Goal: Task Accomplishment & Management: Manage account settings

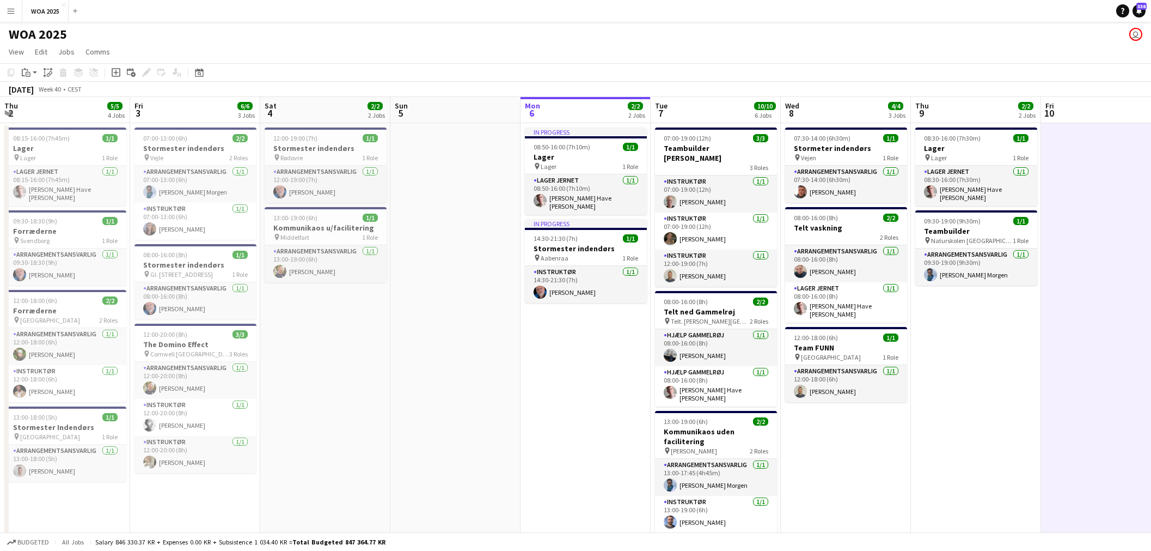
drag, startPoint x: 951, startPoint y: 254, endPoint x: 545, endPoint y: 275, distance: 406.3
click at [388, 247] on app-calendar-viewport "Thu 2 5/5 4 Jobs Fri 3 6/6 3 Jobs Sat 4 2/2 2 Jobs Sun 5 Mon 6 2/2 2 Jobs Tue 7…" at bounding box center [575, 441] width 1151 height 688
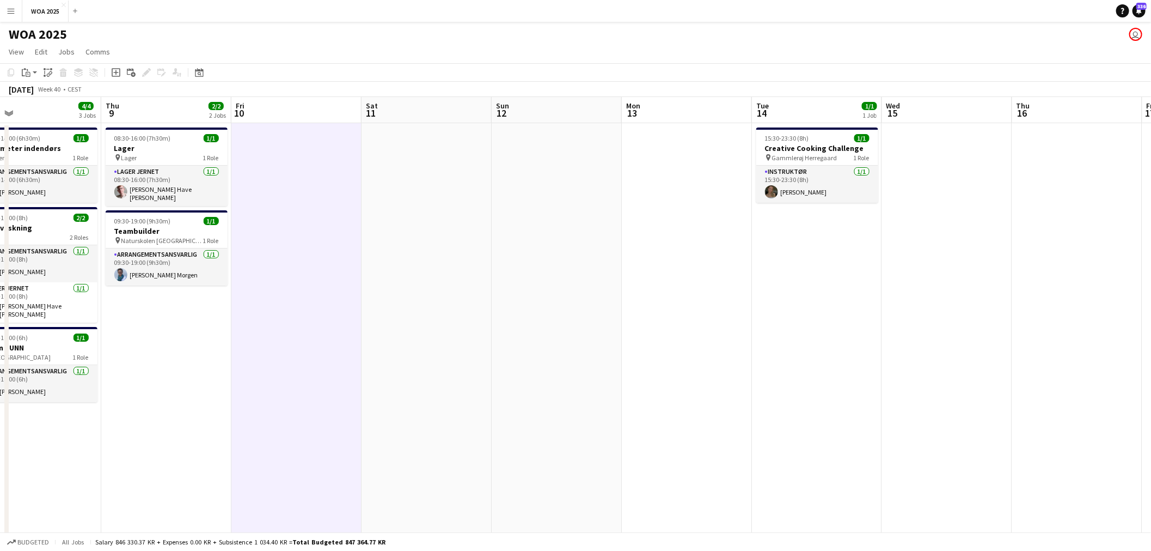
drag, startPoint x: 933, startPoint y: 275, endPoint x: 569, endPoint y: 286, distance: 364.0
click at [538, 274] on app-calendar-viewport "Sun 5 Mon 6 2/2 2 Jobs Tue 7 10/10 6 Jobs Wed 8 4/4 3 Jobs Thu 9 2/2 2 Jobs Fri…" at bounding box center [575, 441] width 1151 height 688
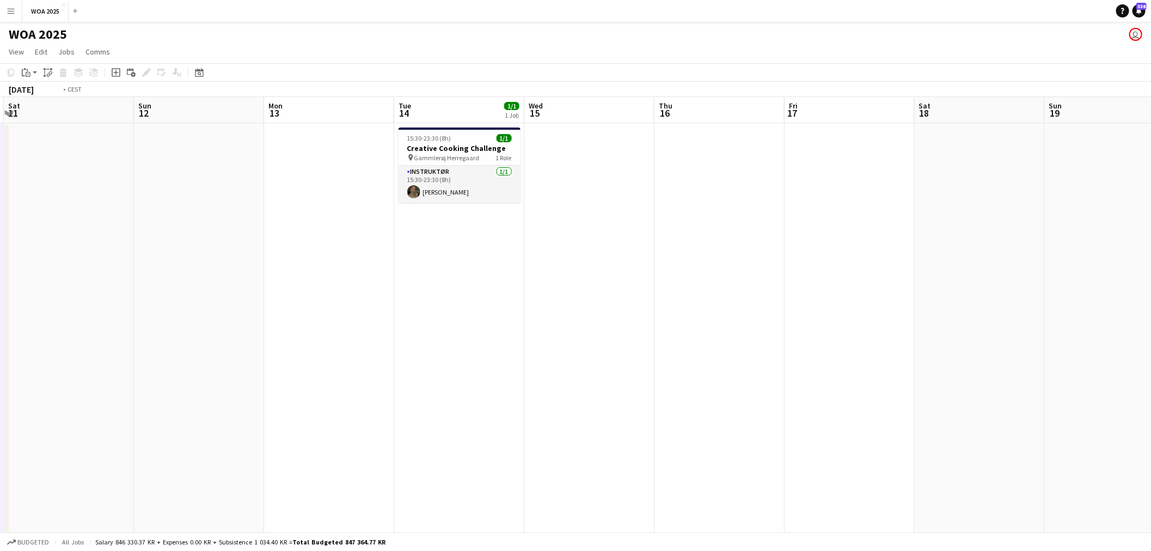
drag, startPoint x: 929, startPoint y: 276, endPoint x: 376, endPoint y: 275, distance: 552.8
click at [377, 273] on app-calendar-viewport "Wed 8 4/4 3 Jobs Thu 9 2/2 2 Jobs Fri 10 Sat 11 Sun 12 Mon 13 Tue 14 1/1 1 Job …" at bounding box center [575, 441] width 1151 height 688
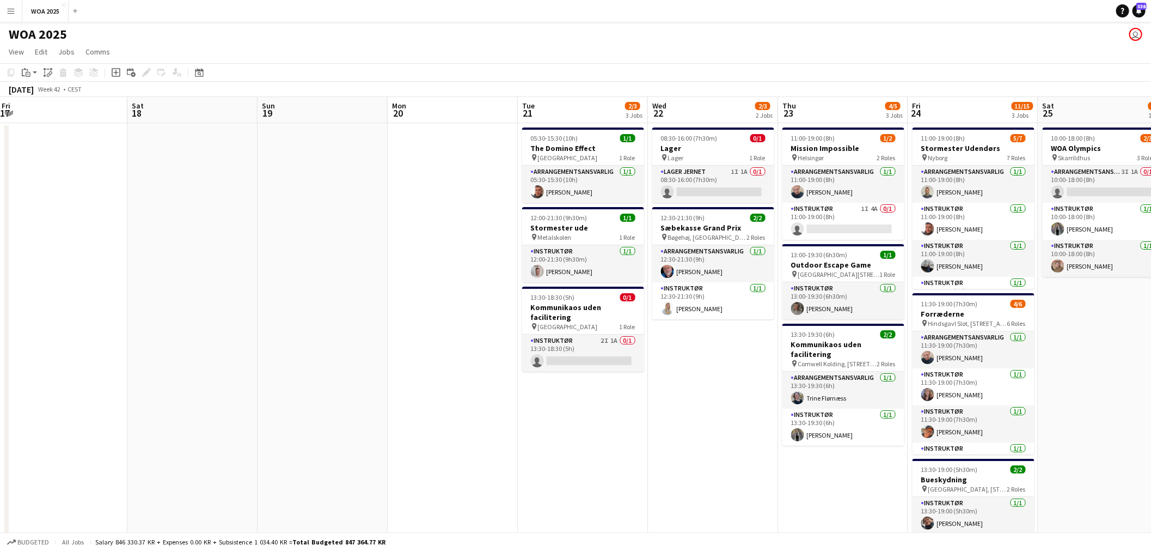
click at [607, 270] on app-calendar-viewport "Tue 14 1/1 1 Job Wed 15 Thu 16 Fri 17 Sat 18 Sun 19 Mon 20 Tue 21 2/3 3 Jobs We…" at bounding box center [575, 441] width 1151 height 688
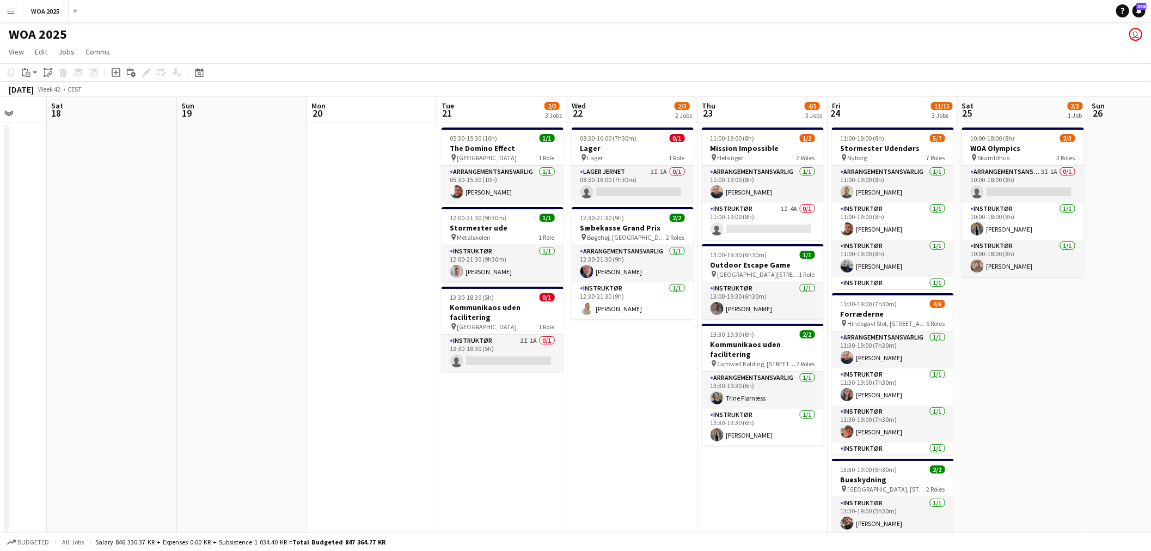
scroll to position [0, 349]
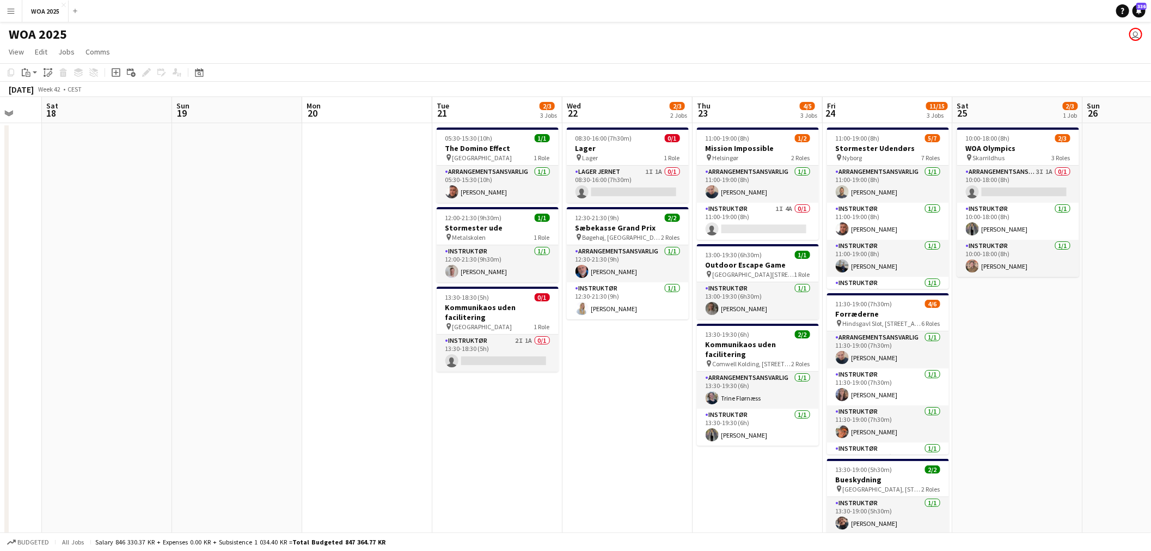
drag, startPoint x: 1041, startPoint y: 324, endPoint x: 1023, endPoint y: 321, distance: 18.6
click at [1023, 321] on app-calendar-viewport "Wed 15 Thu 16 Fri 17 Sat 18 Sun 19 Mon 20 Tue 21 2/3 3 Jobs Wed 22 2/3 2 Jobs T…" at bounding box center [575, 441] width 1151 height 688
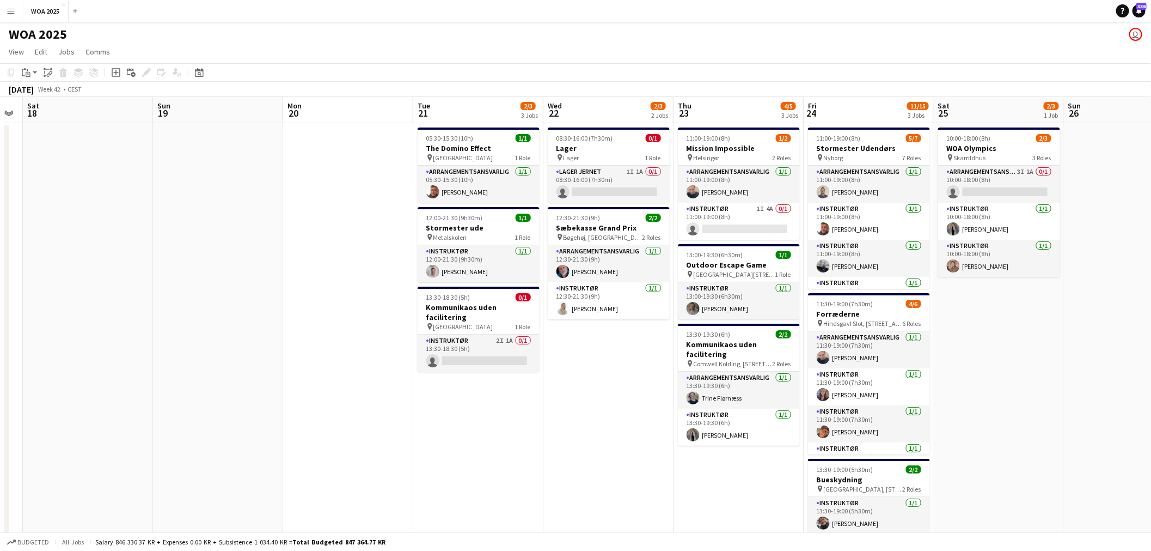
drag, startPoint x: 1035, startPoint y: 321, endPoint x: 1006, endPoint y: 321, distance: 28.9
click at [1007, 321] on app-calendar-viewport "Wed 15 Thu 16 Fri 17 Sat 18 Sun 19 Mon 20 Tue 21 2/3 3 Jobs Wed 22 2/3 2 Jobs T…" at bounding box center [575, 441] width 1151 height 688
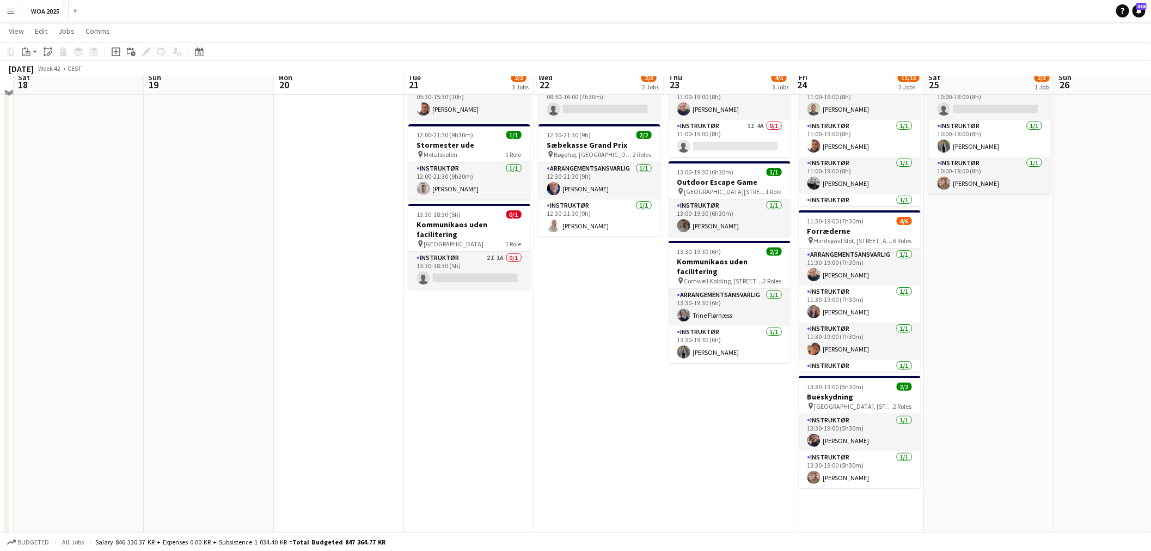
scroll to position [60, 0]
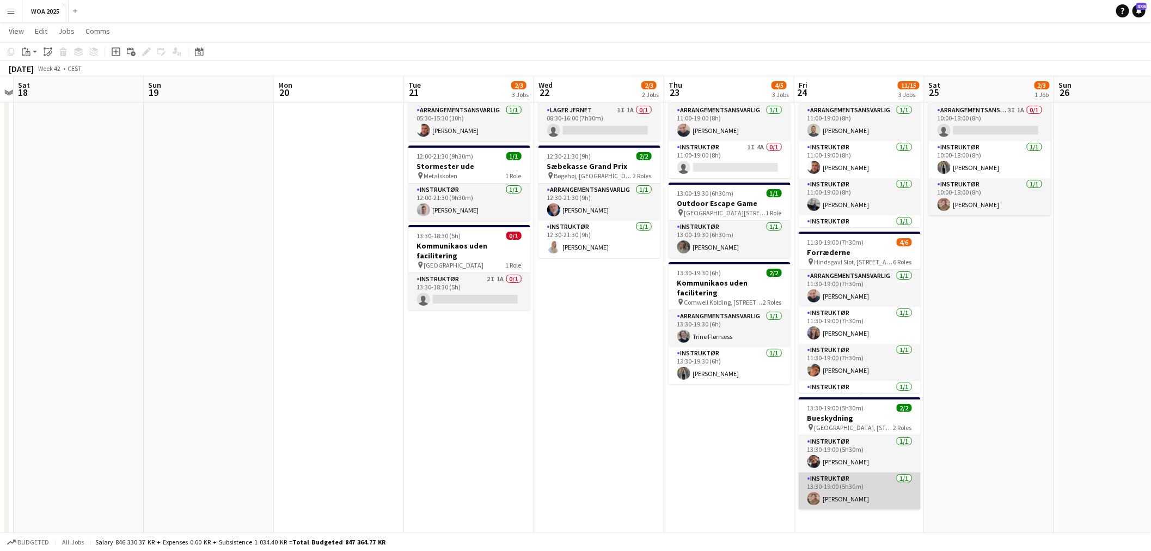
click at [869, 486] on app-card-role "Instruktør [DATE] 13:30-19:00 (5h30m) [PERSON_NAME]" at bounding box center [860, 490] width 122 height 37
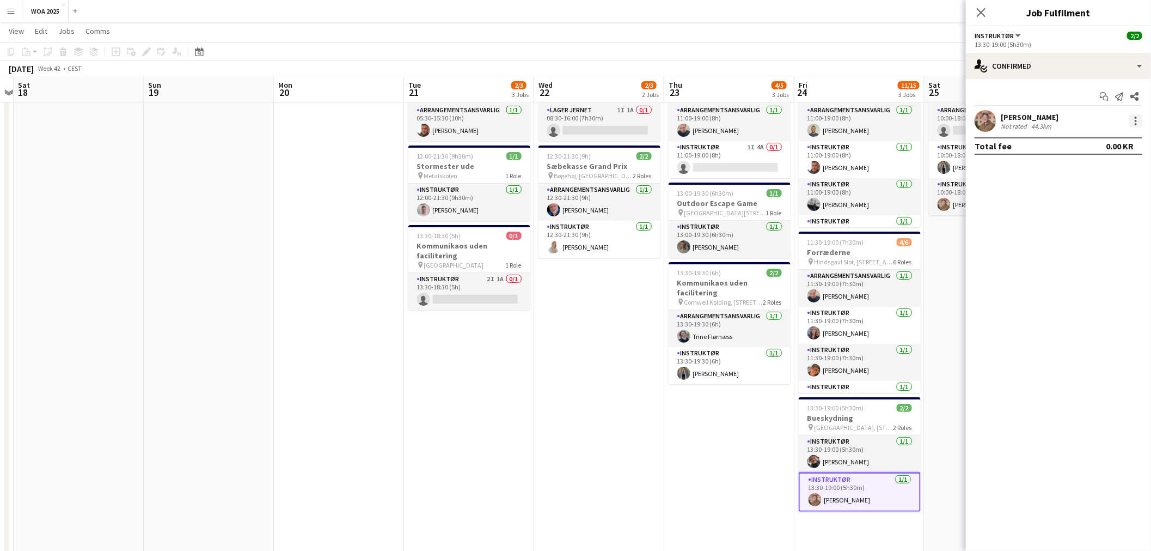
click at [1137, 121] on div at bounding box center [1136, 121] width 2 height 2
click at [1093, 267] on span "Set as supervisor" at bounding box center [1101, 271] width 68 height 9
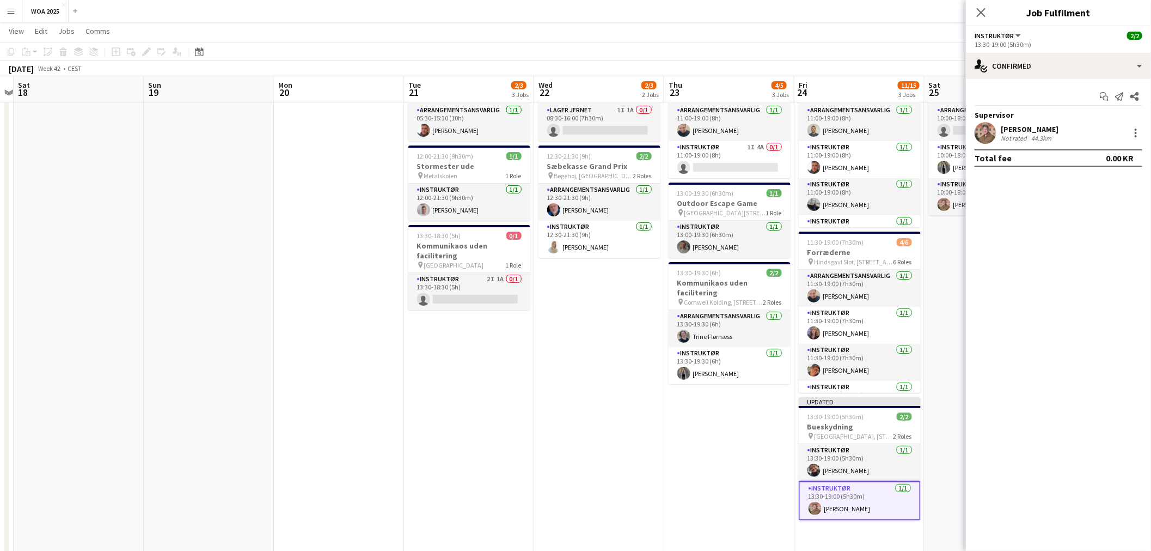
click at [766, 455] on app-date-cell "11:00-19:00 (8h) 1/2 Mission Impossible pin Helsingør 2 Roles Arrangementsansva…" at bounding box center [729, 393] width 130 height 662
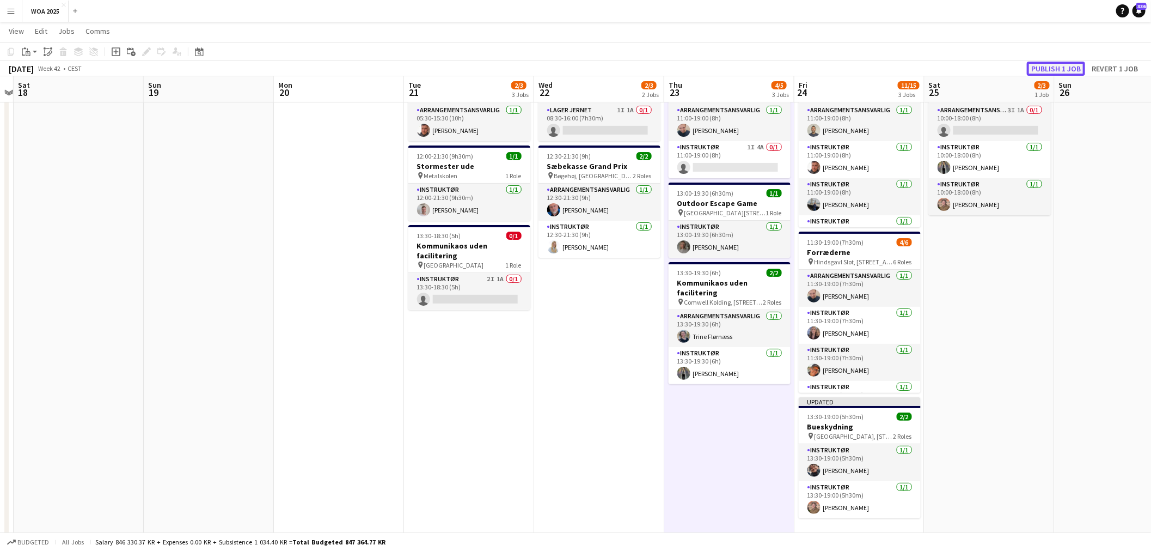
click at [1049, 72] on button "Publish 1 job" at bounding box center [1056, 69] width 58 height 14
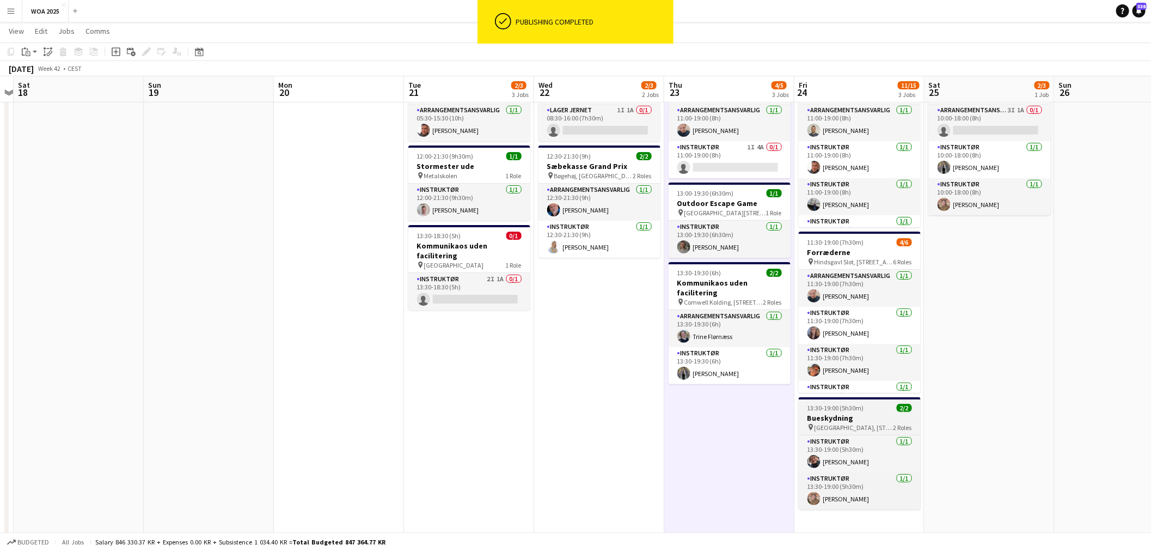
click at [835, 423] on span "[GEOGRAPHIC_DATA], [STREET_ADDRESS]" at bounding box center [854, 427] width 79 height 8
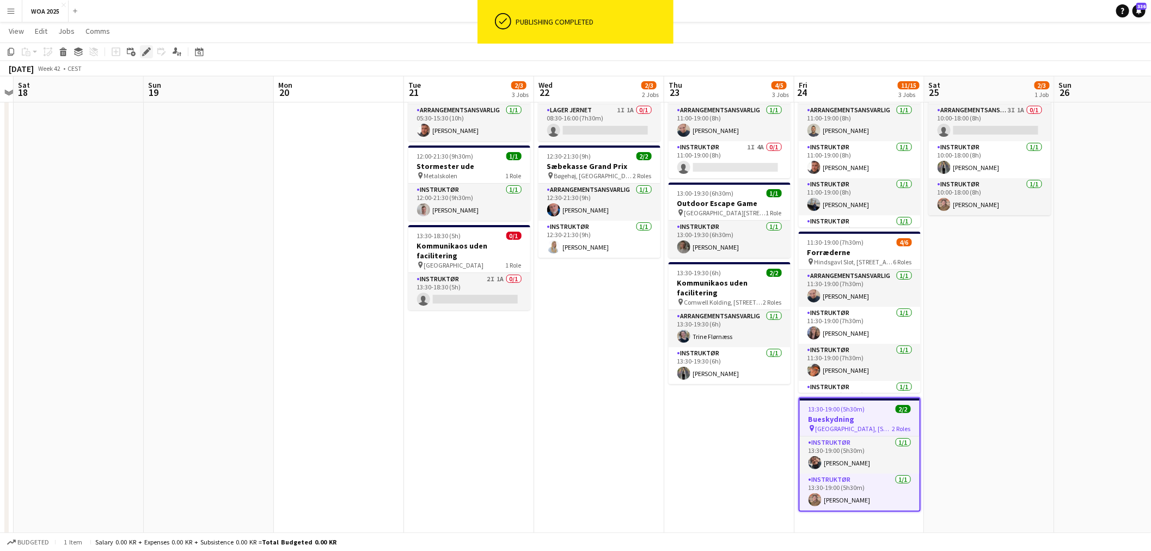
click at [140, 54] on div "Edit" at bounding box center [146, 51] width 13 height 13
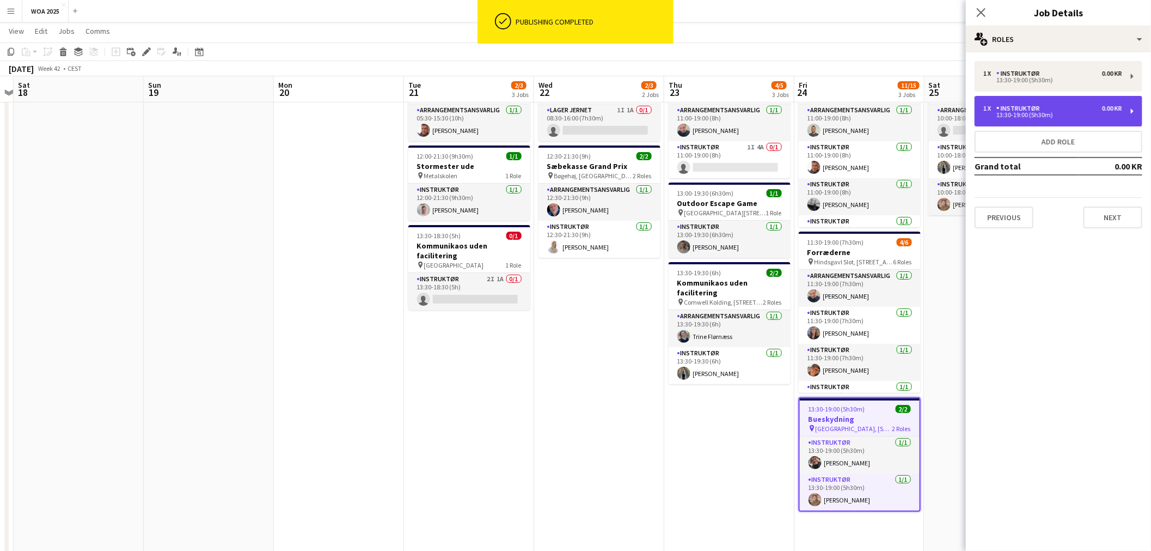
click at [1012, 107] on div "Instruktør" at bounding box center [1021, 109] width 48 height 8
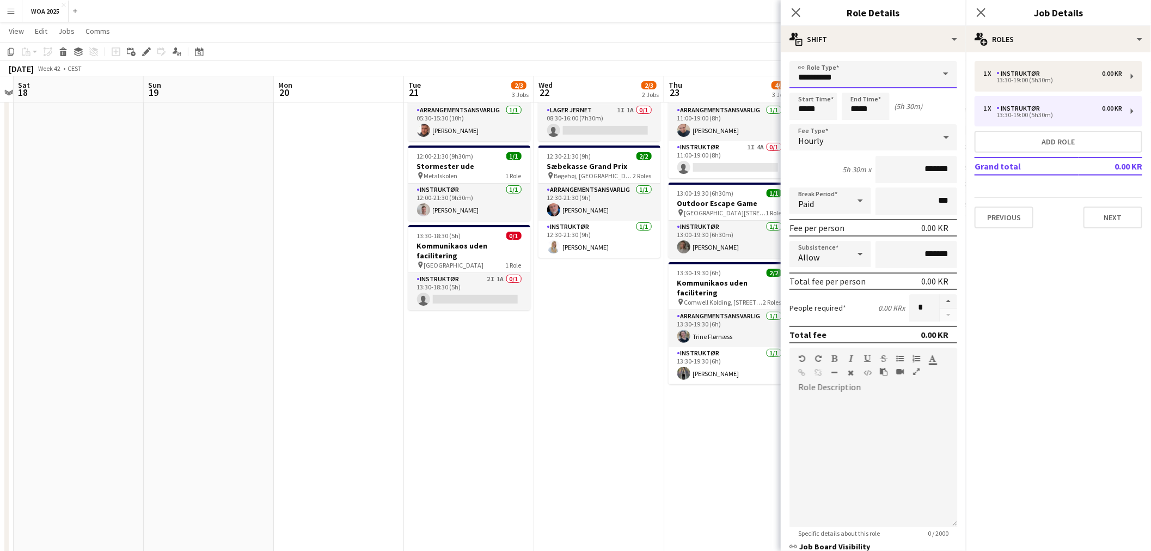
click at [905, 78] on input "**********" at bounding box center [874, 74] width 168 height 27
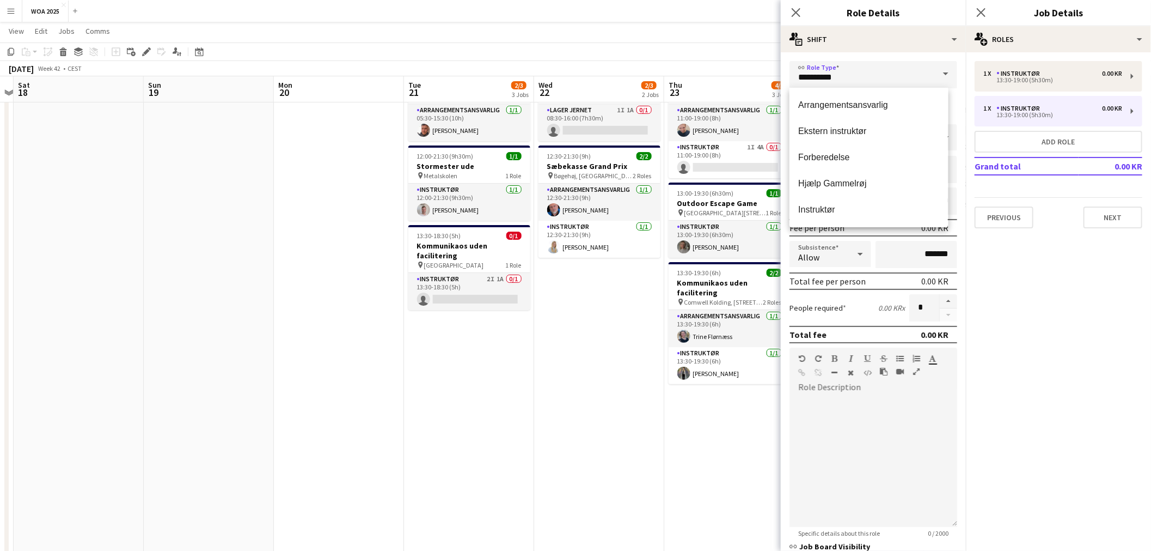
click at [855, 106] on span "Arrangementsansvarlig" at bounding box center [868, 105] width 141 height 10
type input "**********"
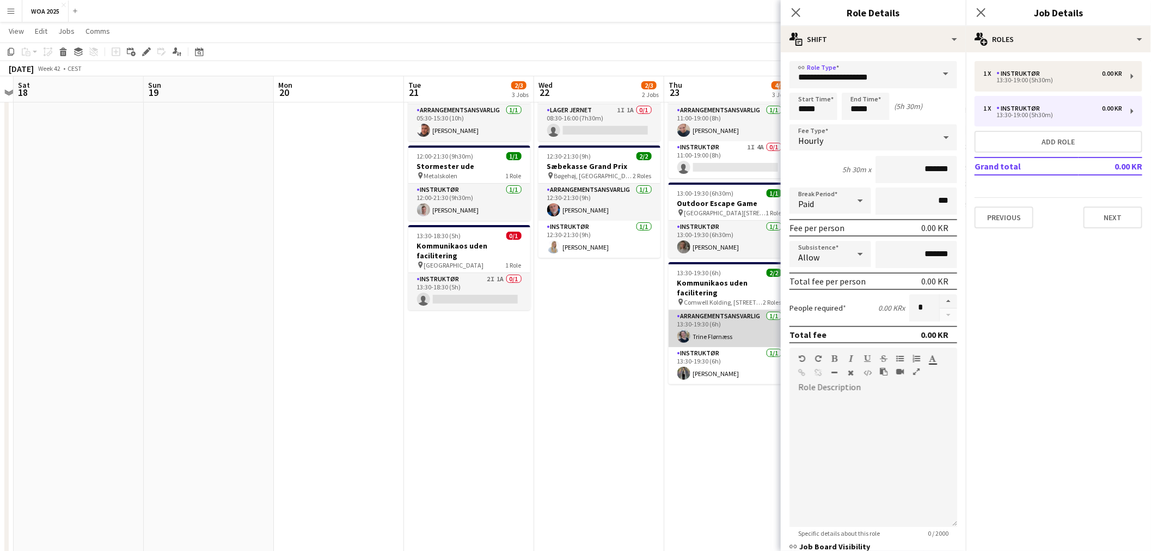
click at [669, 344] on app-card-role "Arrangementsansvarlig [DATE] 13:30-19:30 (6h) [PERSON_NAME]" at bounding box center [730, 328] width 122 height 37
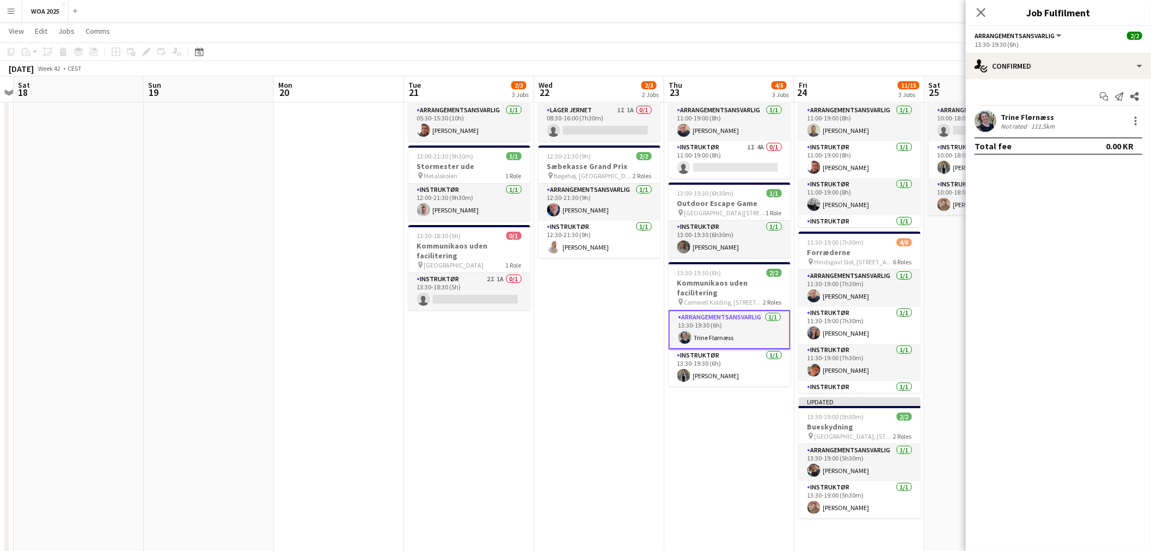
click at [635, 344] on app-date-cell "08:30-16:00 (7h30m) 0/1 Lager pin Lager 1 Role Lager Jernet 1I 1A 0/1 08:30-16:…" at bounding box center [599, 393] width 130 height 662
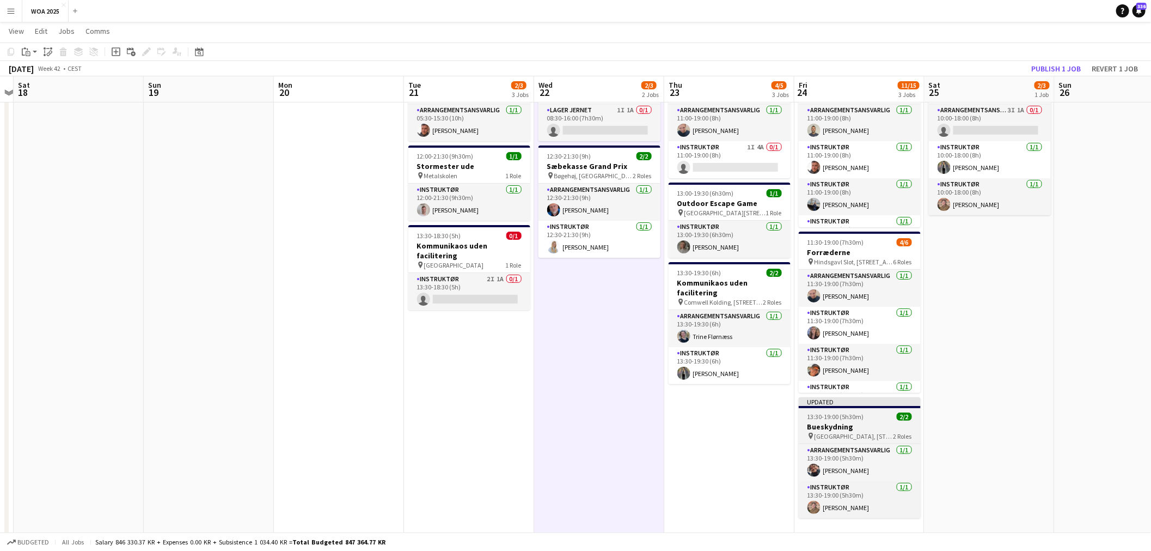
click at [831, 413] on span "13:30-19:00 (5h30m)" at bounding box center [836, 416] width 57 height 8
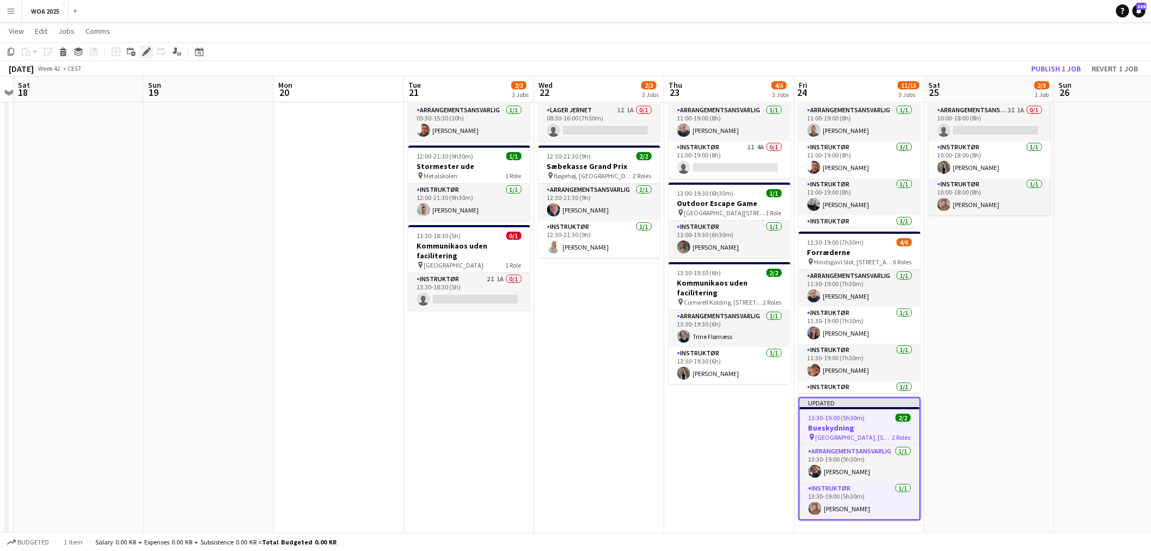
click at [144, 53] on icon at bounding box center [146, 52] width 6 height 6
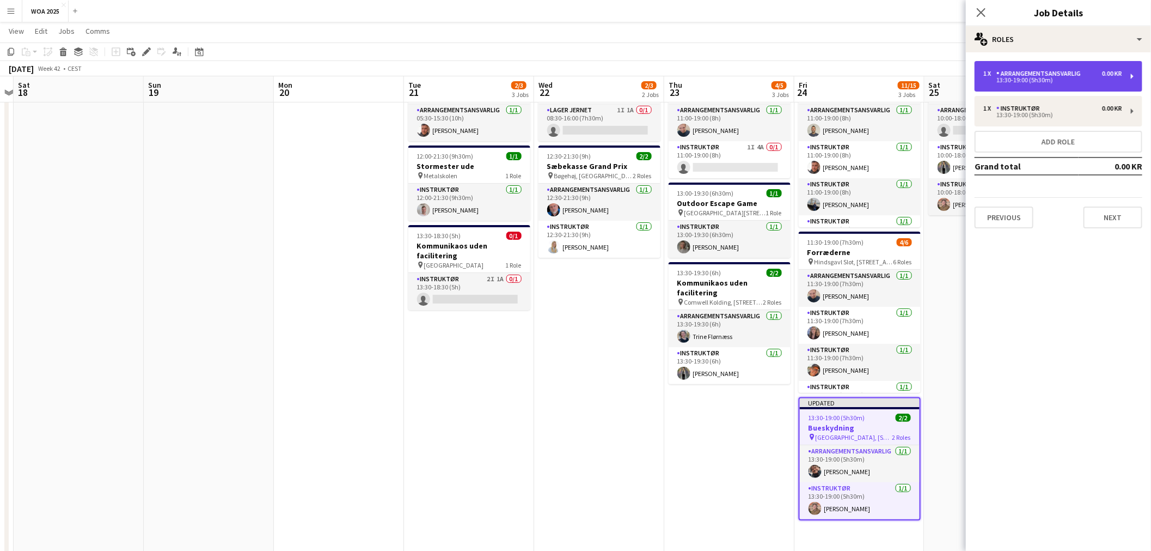
click at [1041, 89] on div "1 x Arrangementsansvarlig 0.00 KR 13:30-19:00 (5h30m)" at bounding box center [1059, 76] width 168 height 31
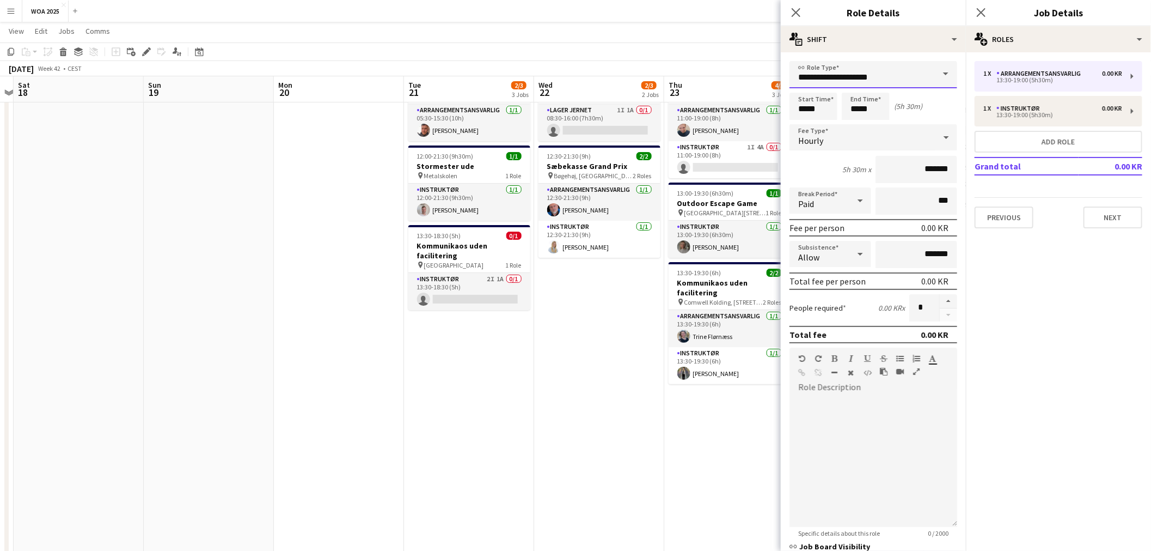
click at [883, 73] on input "**********" at bounding box center [874, 74] width 168 height 27
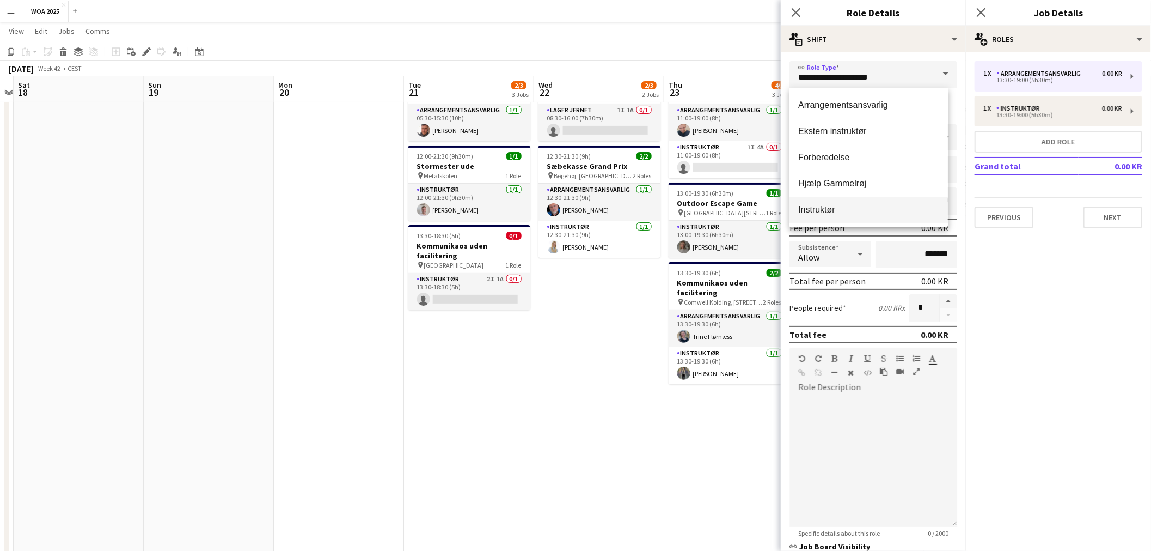
click at [837, 214] on span "Instruktør" at bounding box center [868, 209] width 141 height 10
type input "**********"
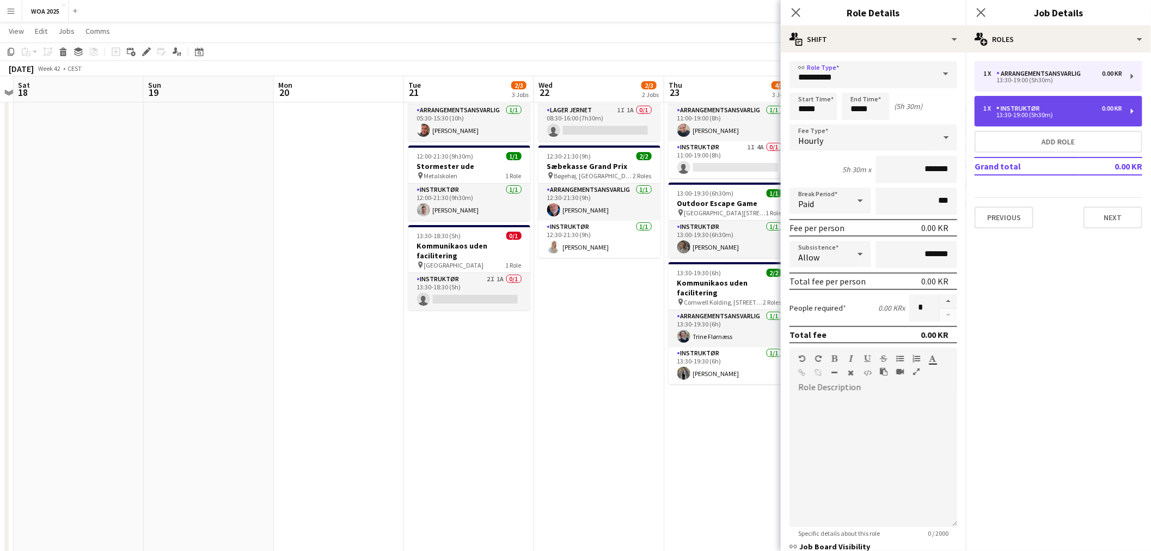
click at [1079, 111] on div "1 x Instruktør 0.00 KR" at bounding box center [1053, 109] width 139 height 8
click at [1054, 115] on div "13:30-19:00 (5h30m)" at bounding box center [1053, 114] width 139 height 5
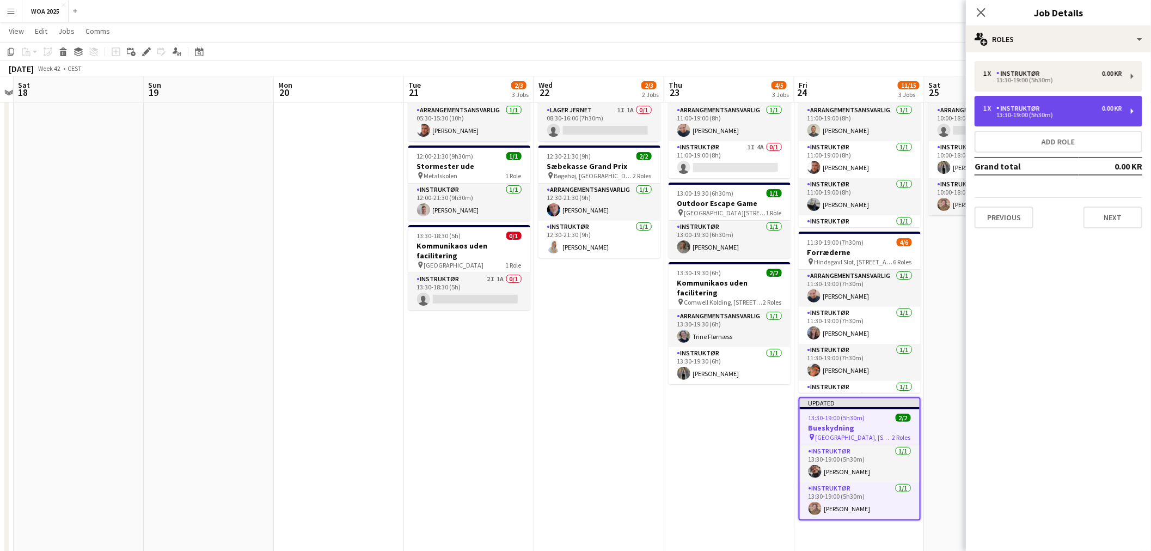
click at [1075, 116] on div "13:30-19:00 (5h30m)" at bounding box center [1053, 114] width 139 height 5
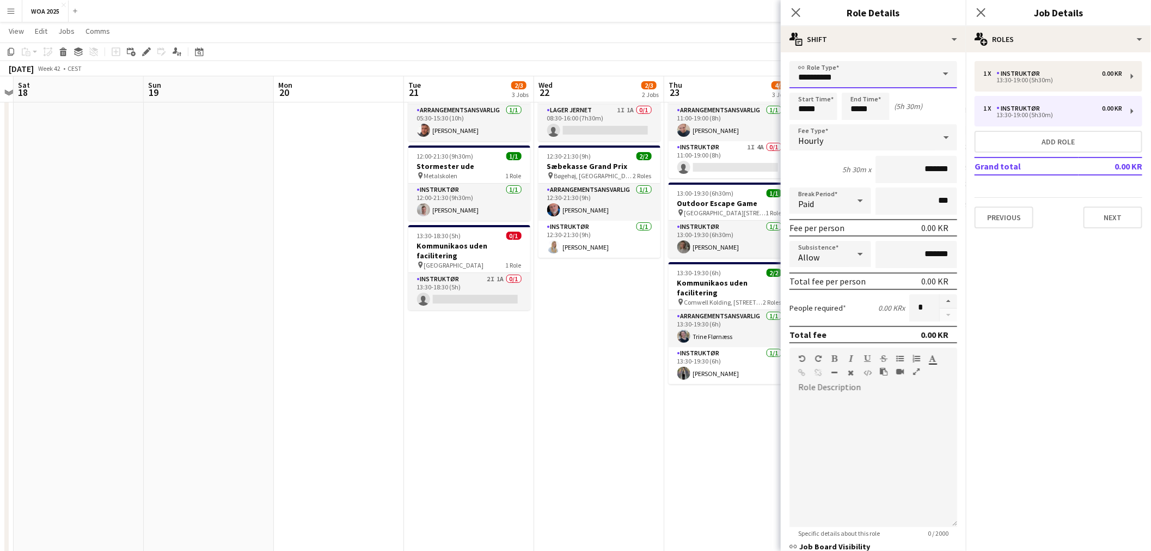
click at [882, 68] on input "**********" at bounding box center [874, 74] width 168 height 27
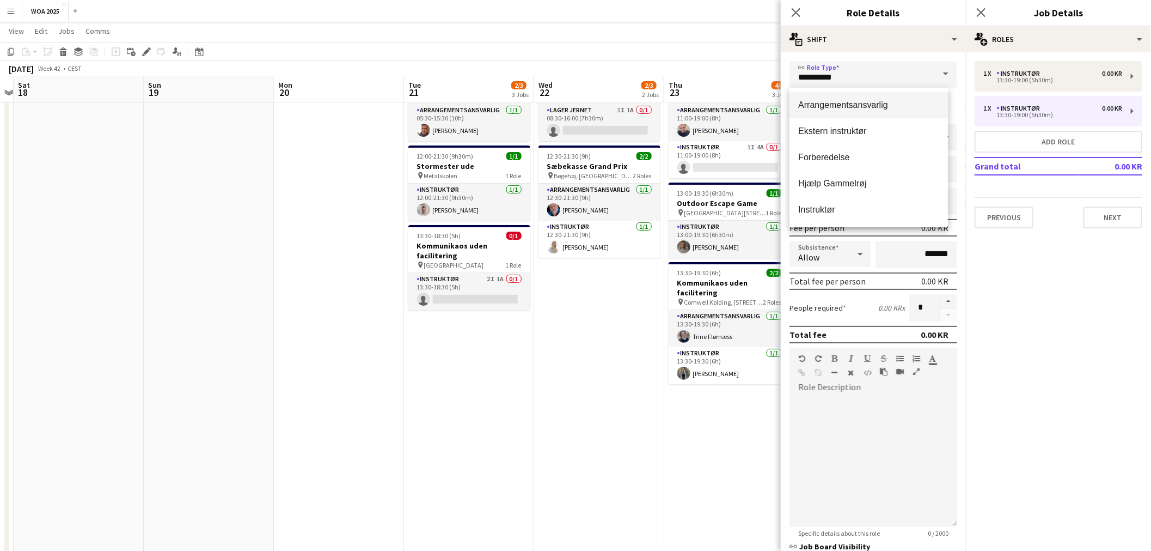
click at [877, 111] on mat-option "Arrangementsansvarlig" at bounding box center [869, 105] width 158 height 26
type input "**********"
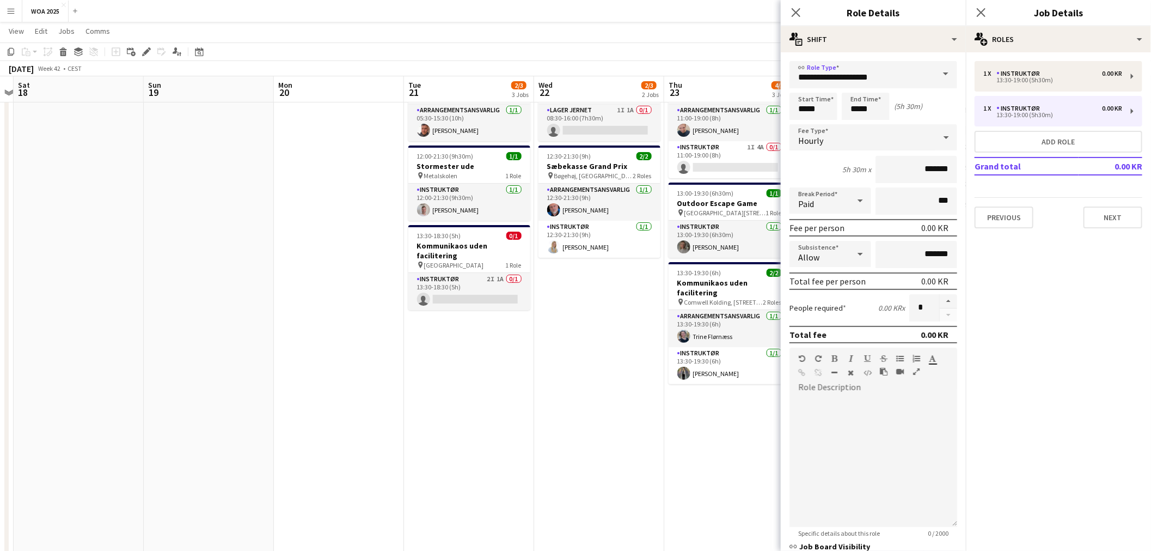
click at [579, 352] on app-date-cell "08:30-16:00 (7h30m) 0/1 Lager pin Lager 1 Role Lager Jernet 1I 1A 0/1 08:30-16:…" at bounding box center [599, 393] width 130 height 662
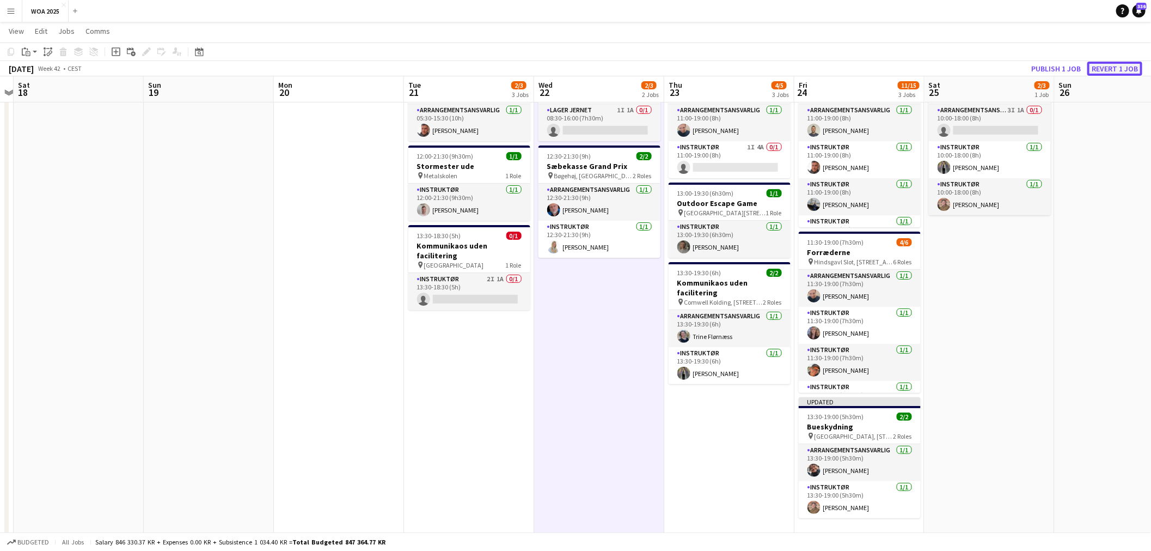
click at [1119, 63] on button "Revert 1 job" at bounding box center [1115, 69] width 55 height 14
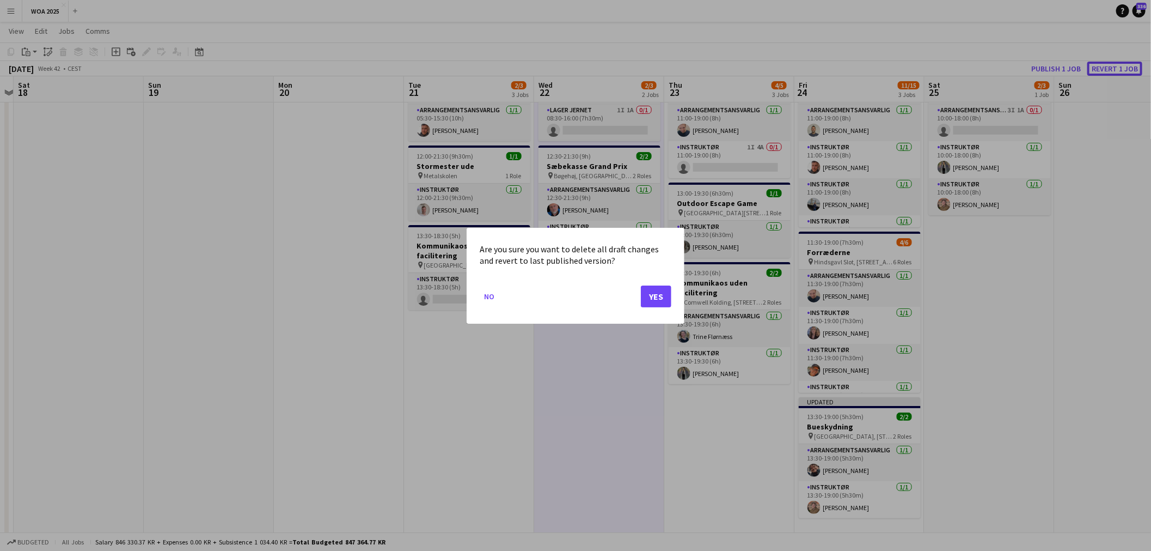
scroll to position [0, 0]
click at [656, 297] on button "Yes" at bounding box center [656, 296] width 31 height 22
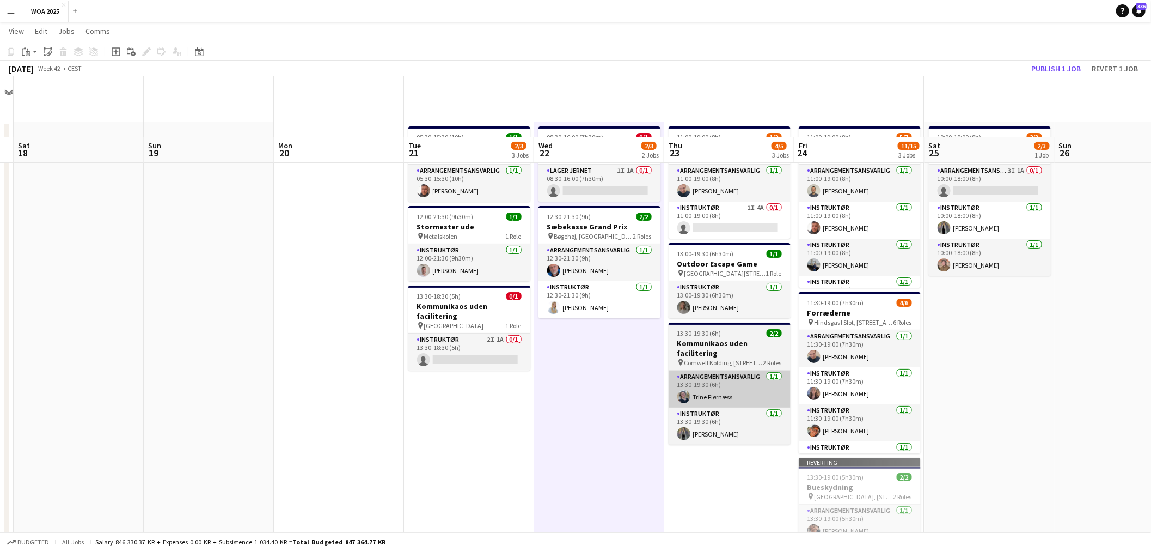
scroll to position [60, 0]
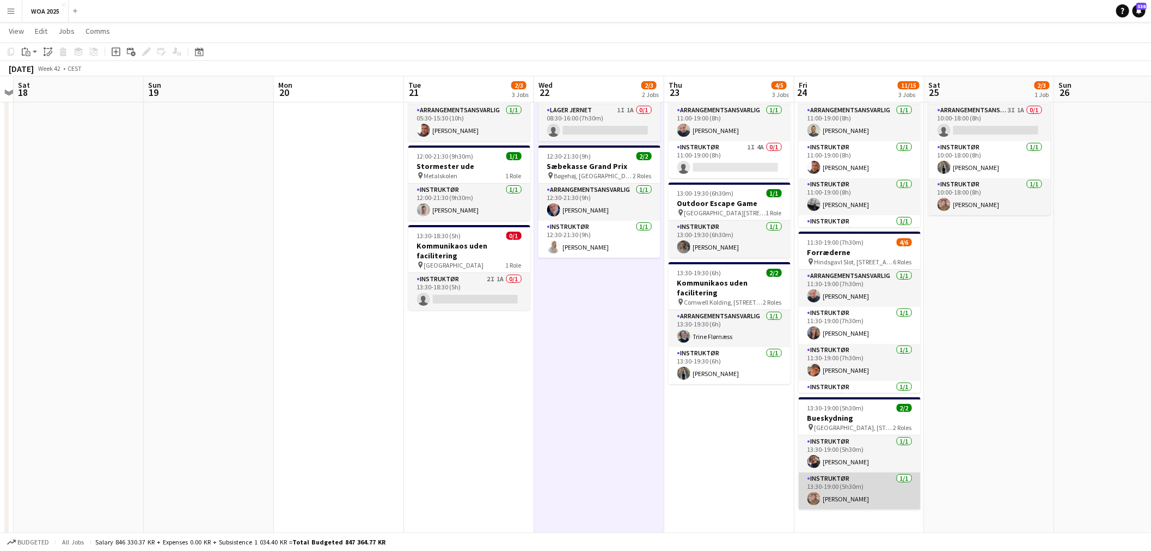
click at [875, 475] on app-card-role "Instruktør [DATE] 13:30-19:00 (5h30m) [PERSON_NAME]" at bounding box center [860, 490] width 122 height 37
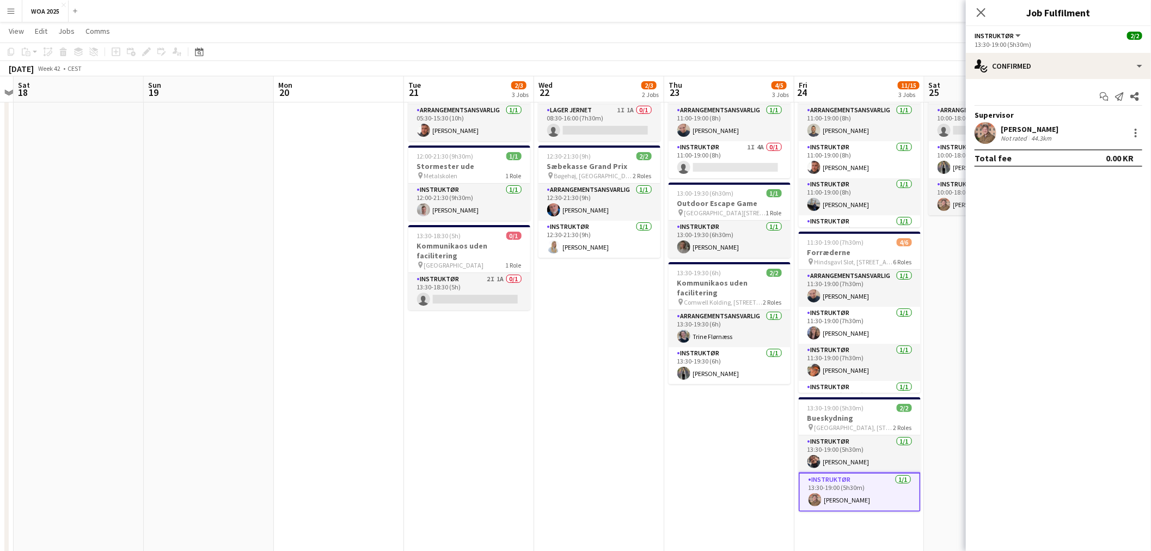
click at [715, 448] on app-date-cell "11:00-19:00 (8h) 1/2 Mission Impossible pin Helsingør 2 Roles Arrangementsansva…" at bounding box center [729, 393] width 130 height 662
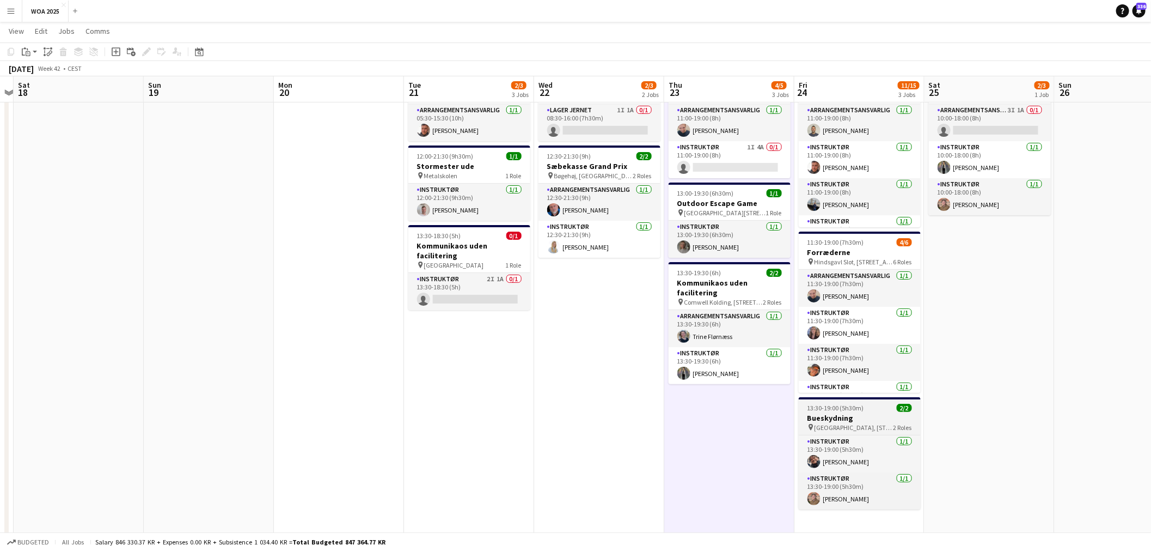
click at [841, 423] on span "[GEOGRAPHIC_DATA], [STREET_ADDRESS]" at bounding box center [854, 427] width 79 height 8
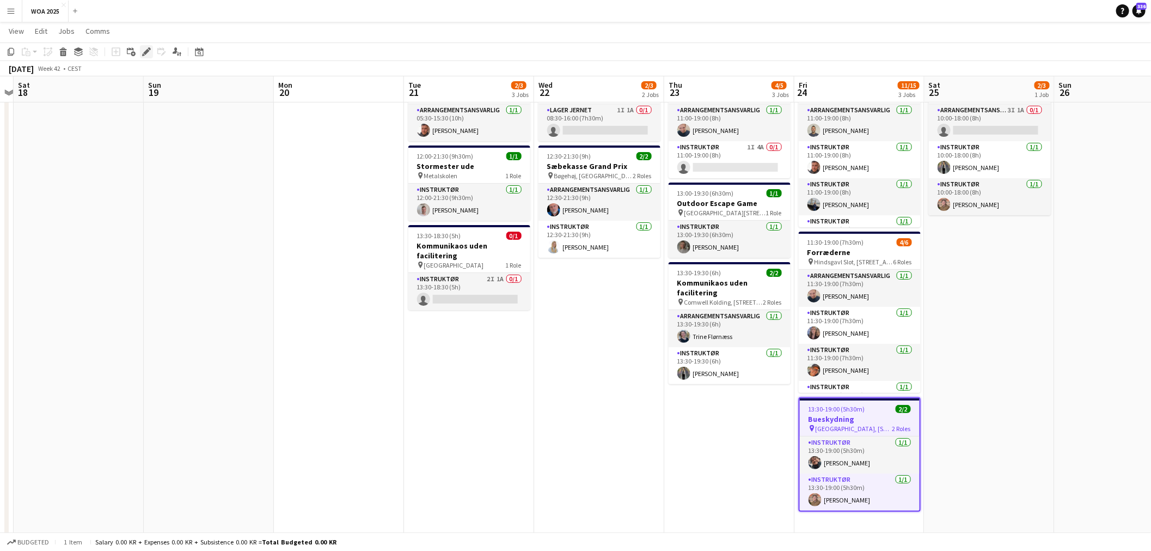
click at [150, 51] on div "Edit" at bounding box center [146, 51] width 13 height 13
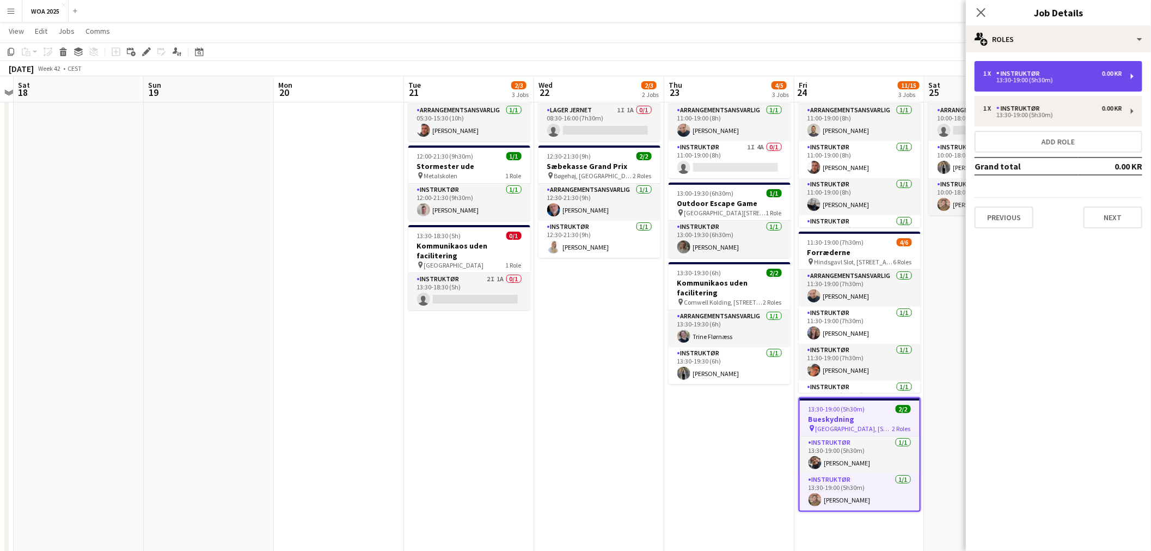
click at [1042, 81] on div "13:30-19:00 (5h30m)" at bounding box center [1053, 79] width 139 height 5
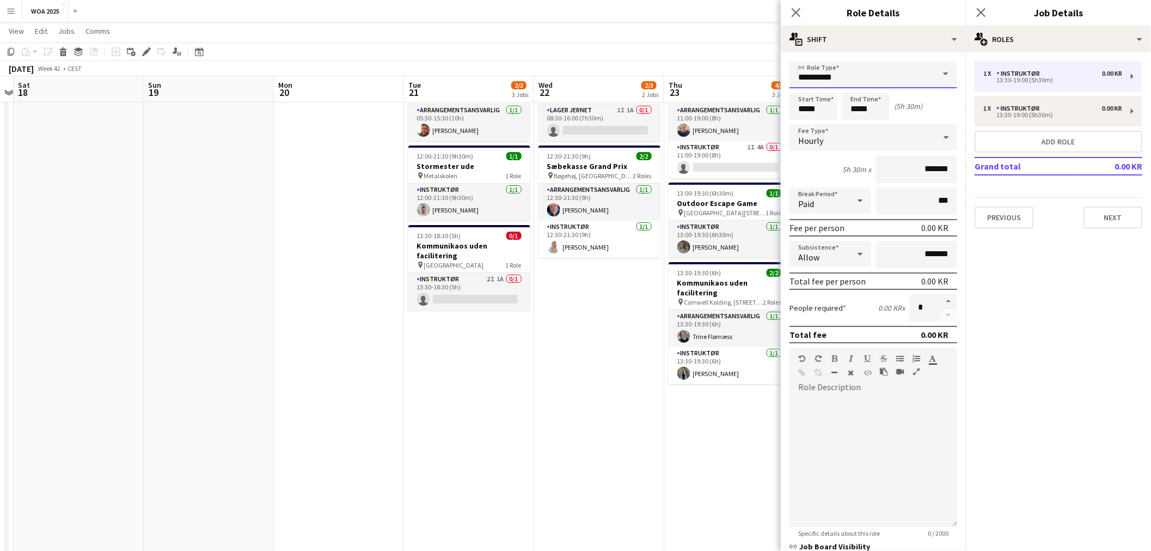
click at [892, 74] on input "**********" at bounding box center [874, 74] width 168 height 27
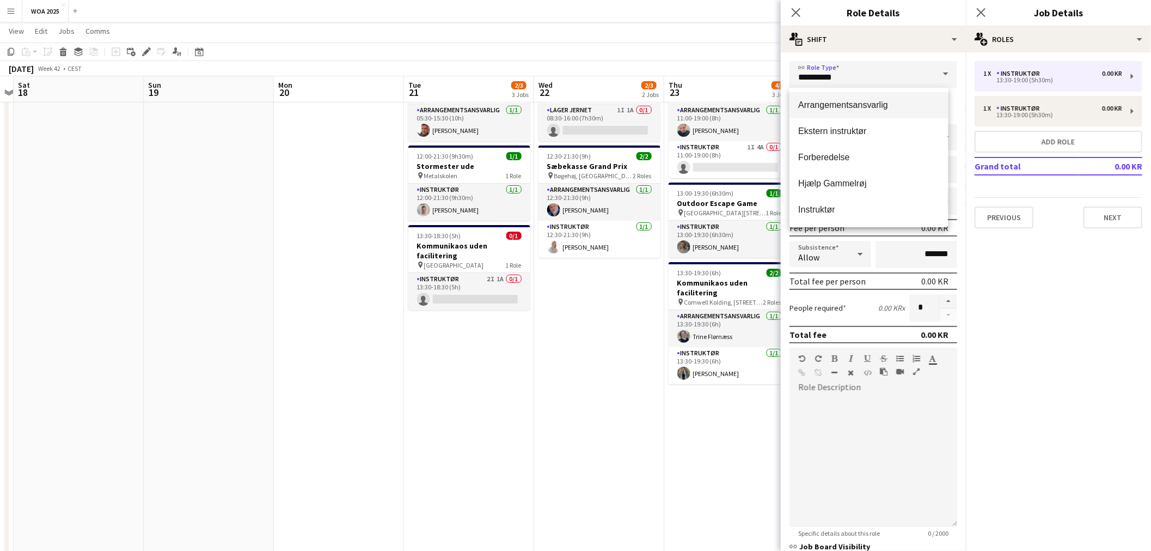
click at [863, 109] on span "Arrangementsansvarlig" at bounding box center [868, 105] width 141 height 10
type input "**********"
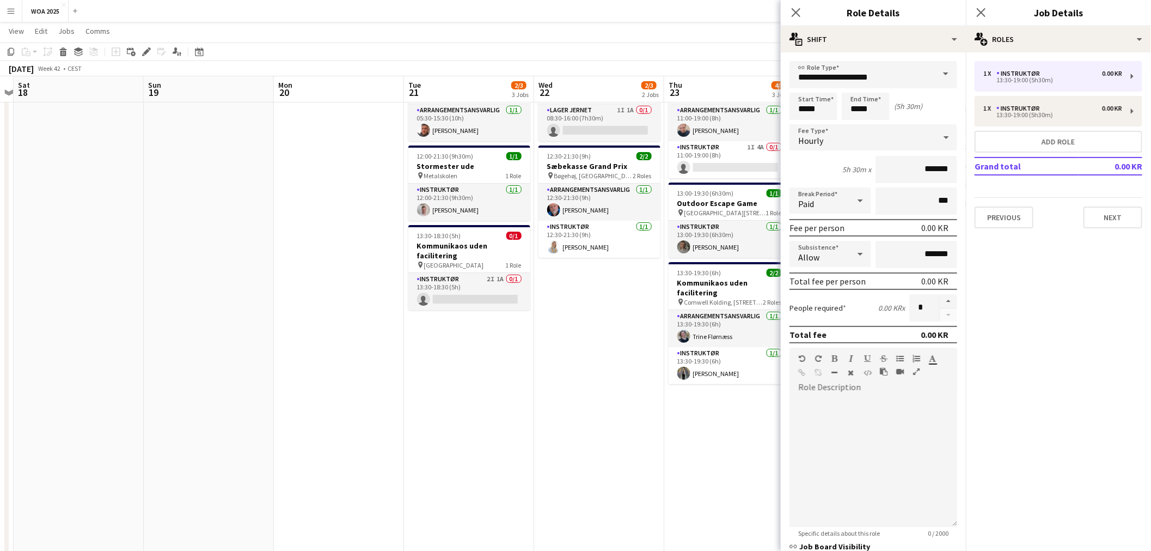
click at [661, 393] on app-date-cell "08:30-16:00 (7h30m) 0/1 Lager pin Lager 1 Role Lager Jernet 1I 1A 0/1 08:30-16:…" at bounding box center [599, 393] width 130 height 662
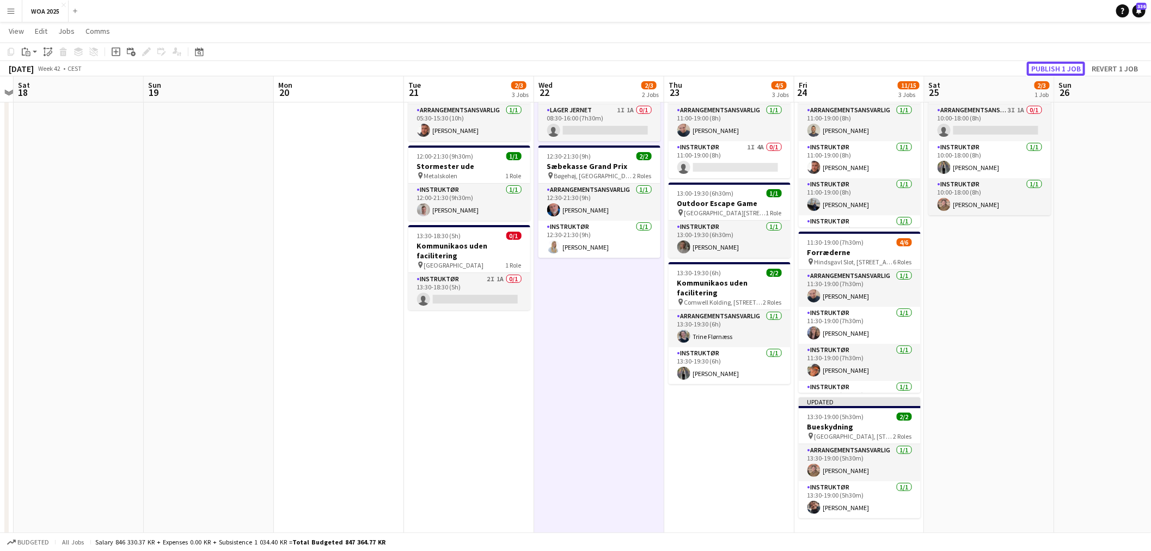
click at [1057, 69] on button "Publish 1 job" at bounding box center [1056, 69] width 58 height 14
